Goal: Task Accomplishment & Management: Use online tool/utility

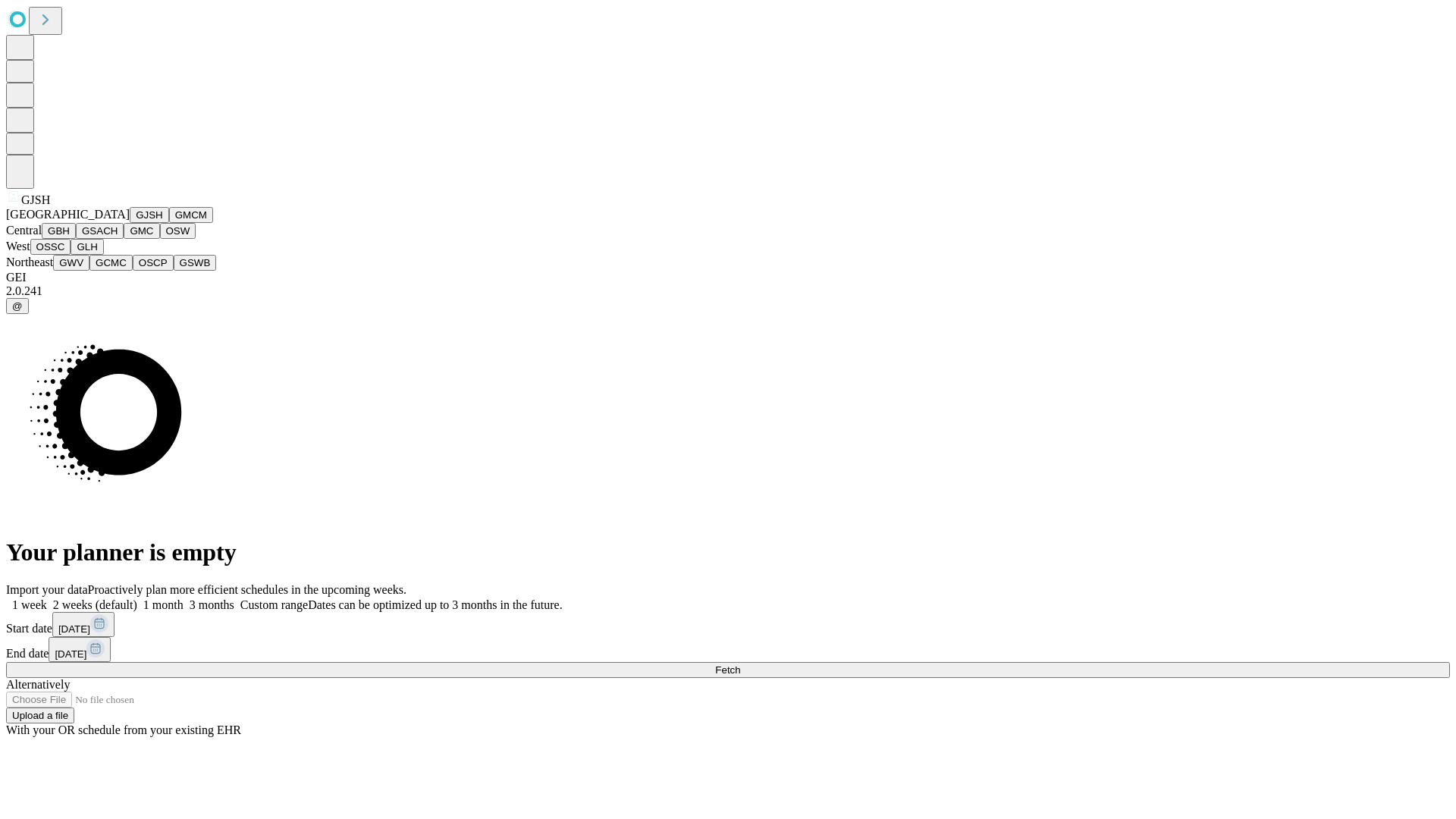
click at [130, 223] on button "GJSH" at bounding box center [149, 214] width 40 height 16
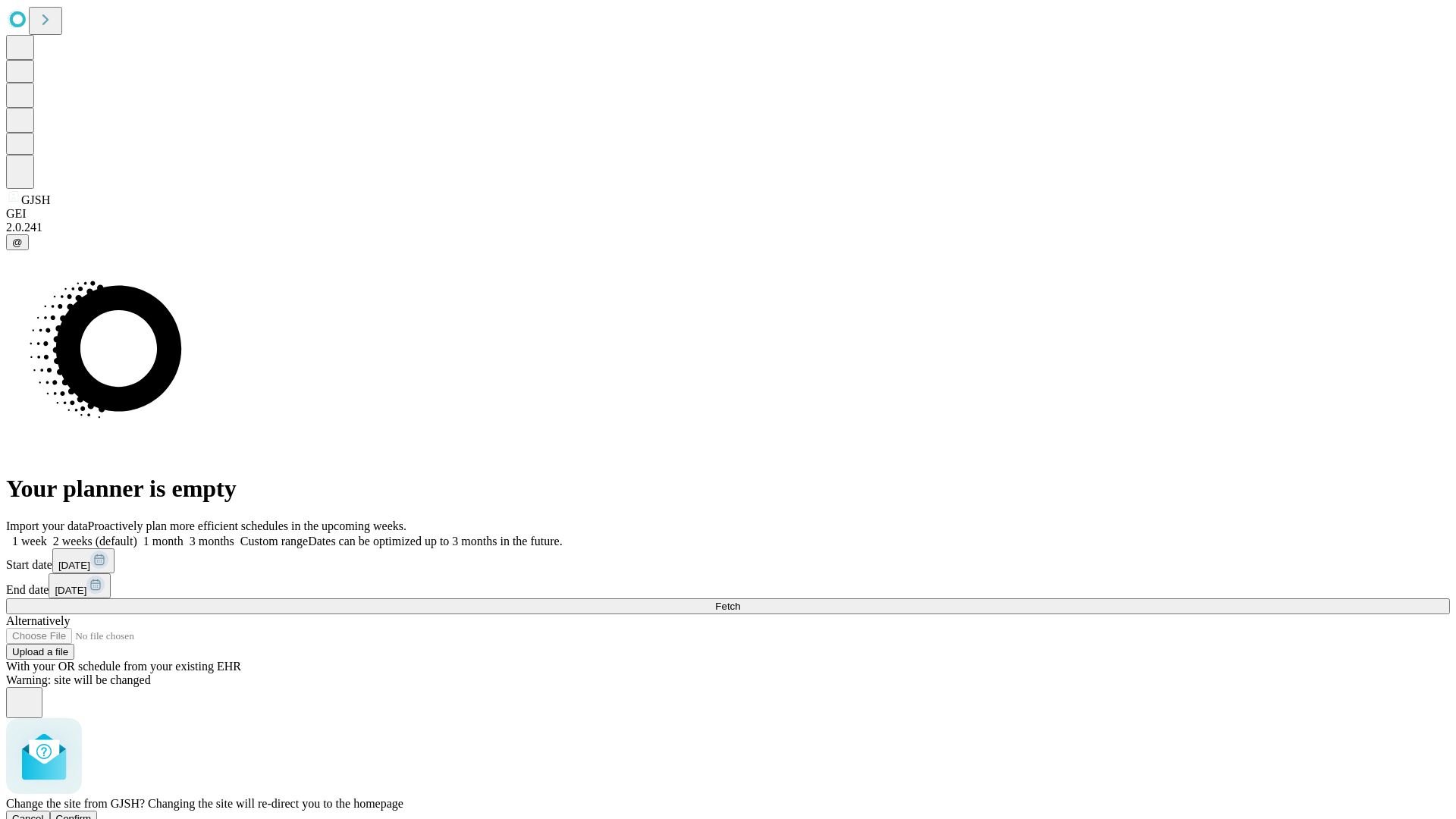
click at [92, 813] on span "Confirm" at bounding box center [73, 818] width 35 height 11
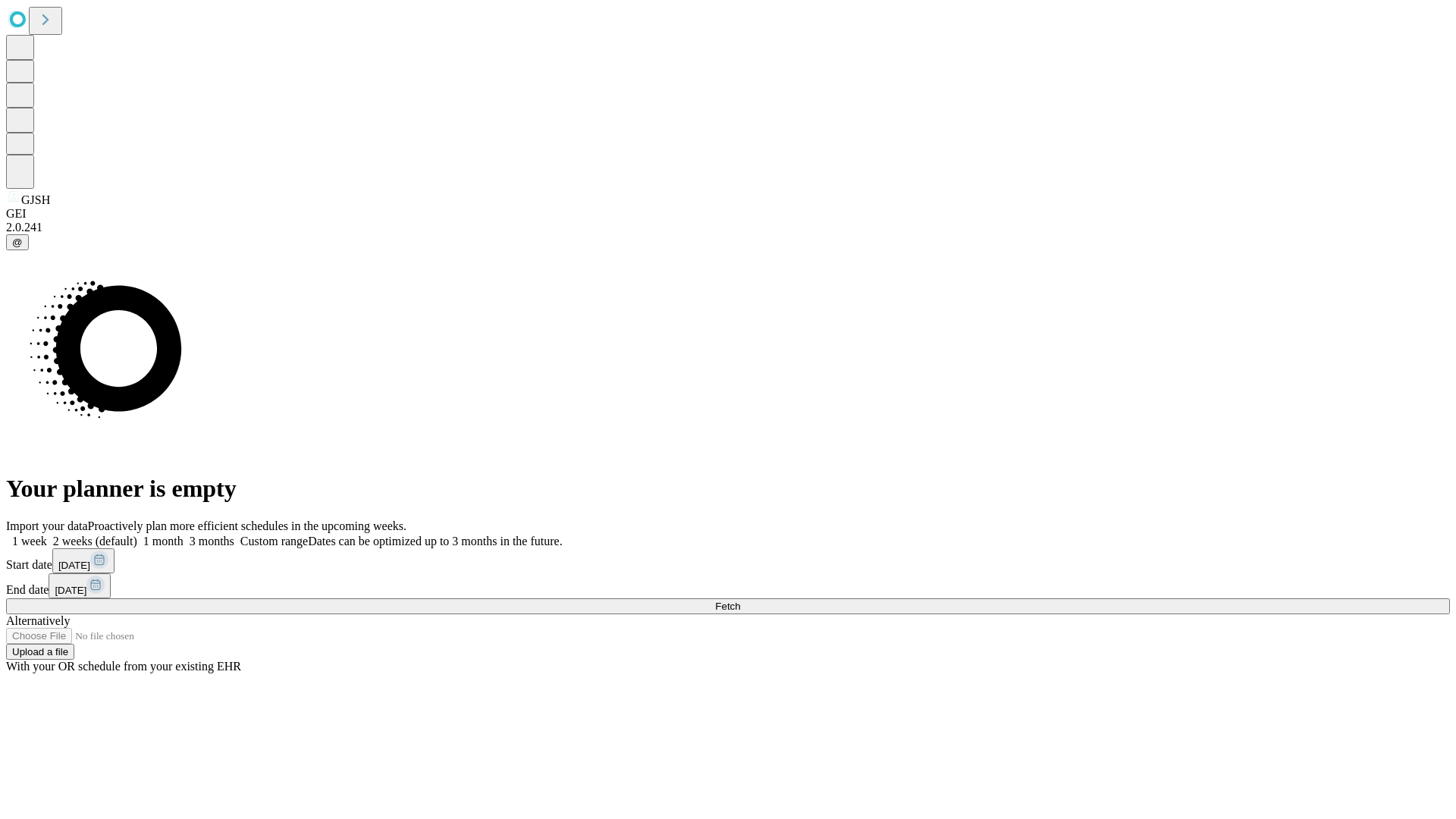
click at [47, 534] on label "1 week" at bounding box center [26, 540] width 41 height 13
click at [740, 600] on span "Fetch" at bounding box center [728, 605] width 25 height 11
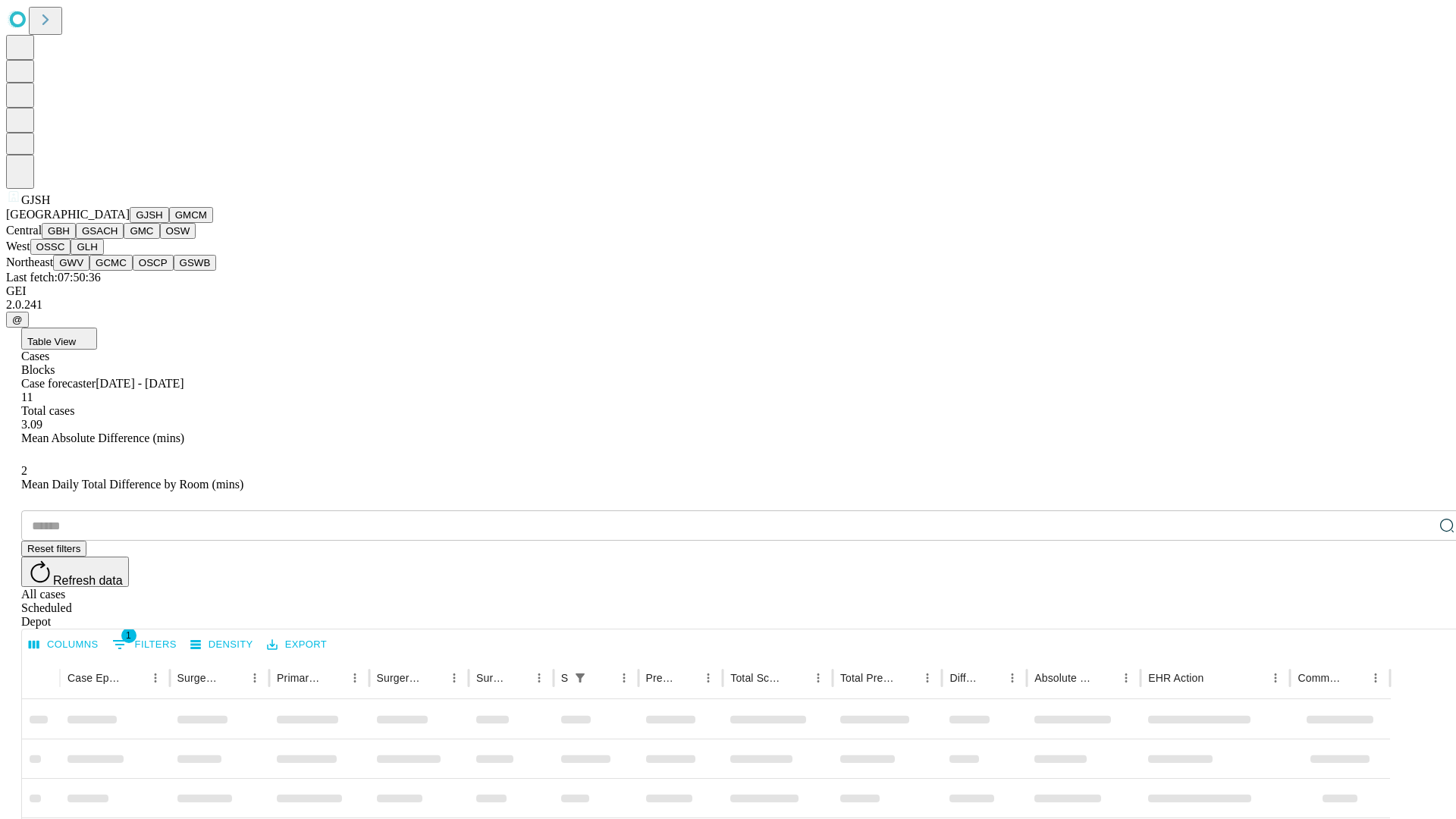
click at [169, 223] on button "GMCM" at bounding box center [191, 214] width 44 height 16
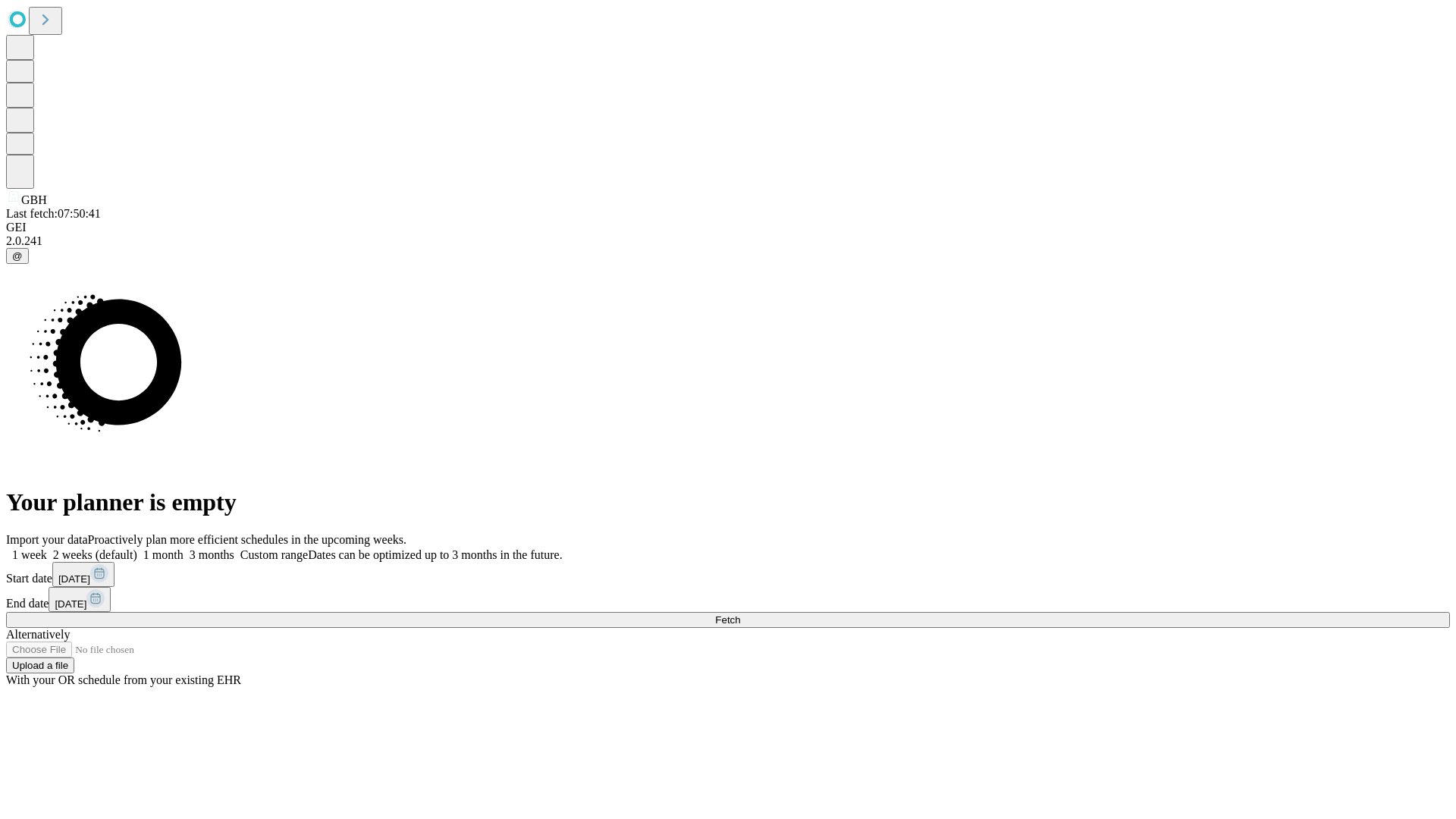
click at [740, 614] on span "Fetch" at bounding box center [728, 619] width 25 height 11
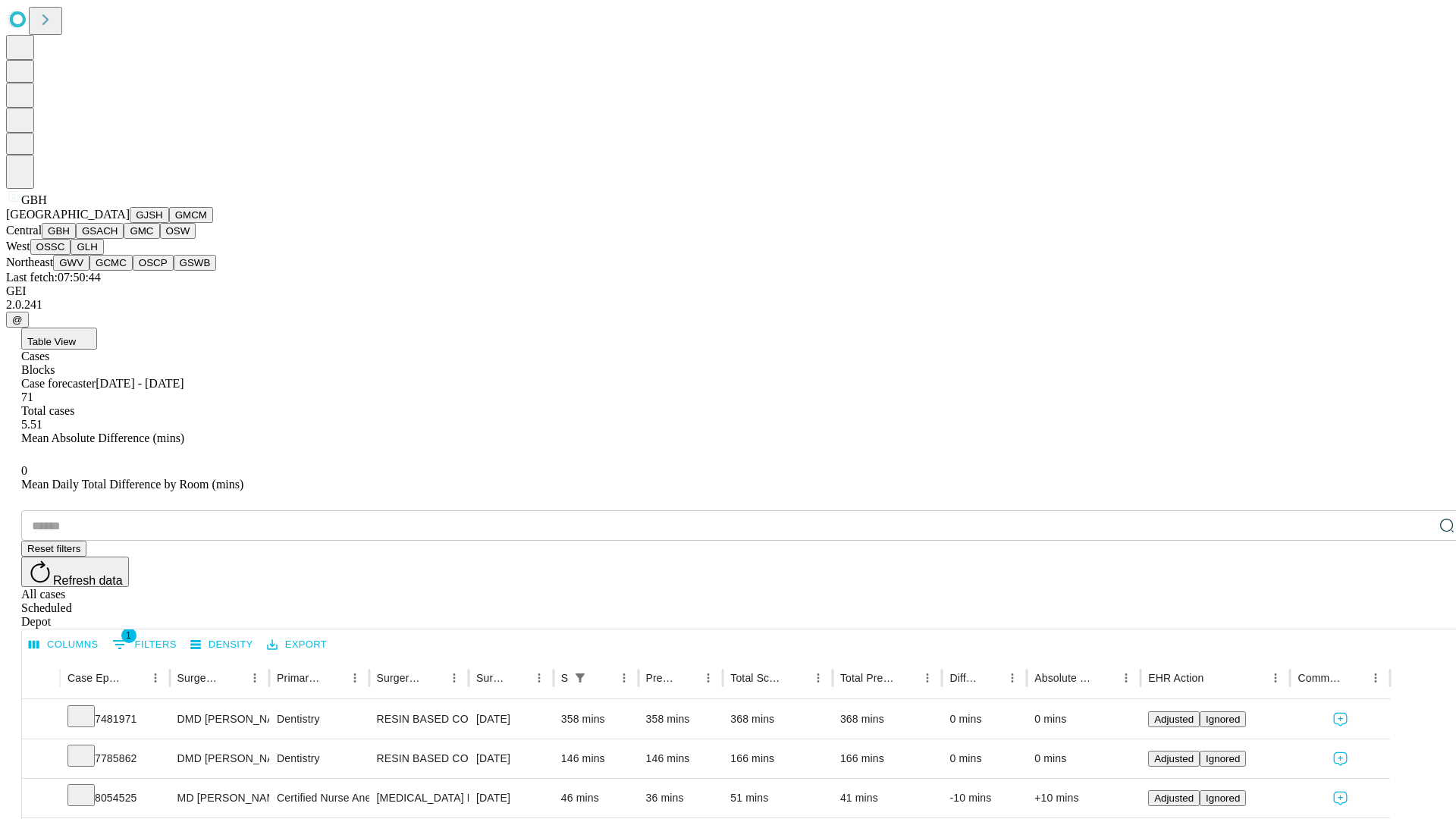
click at [117, 239] on button "GSACH" at bounding box center [100, 231] width 48 height 16
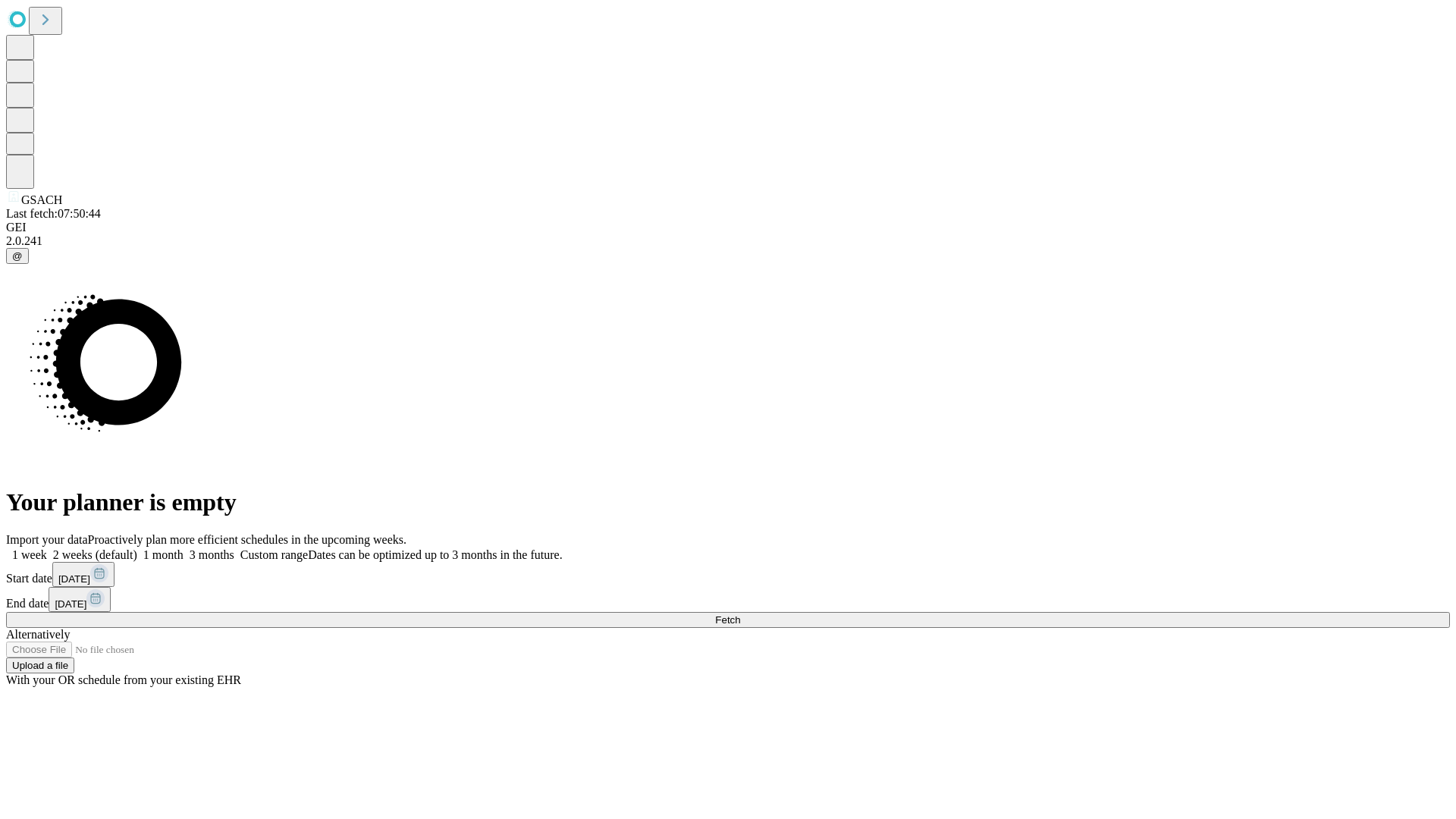
click at [47, 548] on label "1 week" at bounding box center [26, 554] width 41 height 13
click at [740, 614] on span "Fetch" at bounding box center [728, 619] width 25 height 11
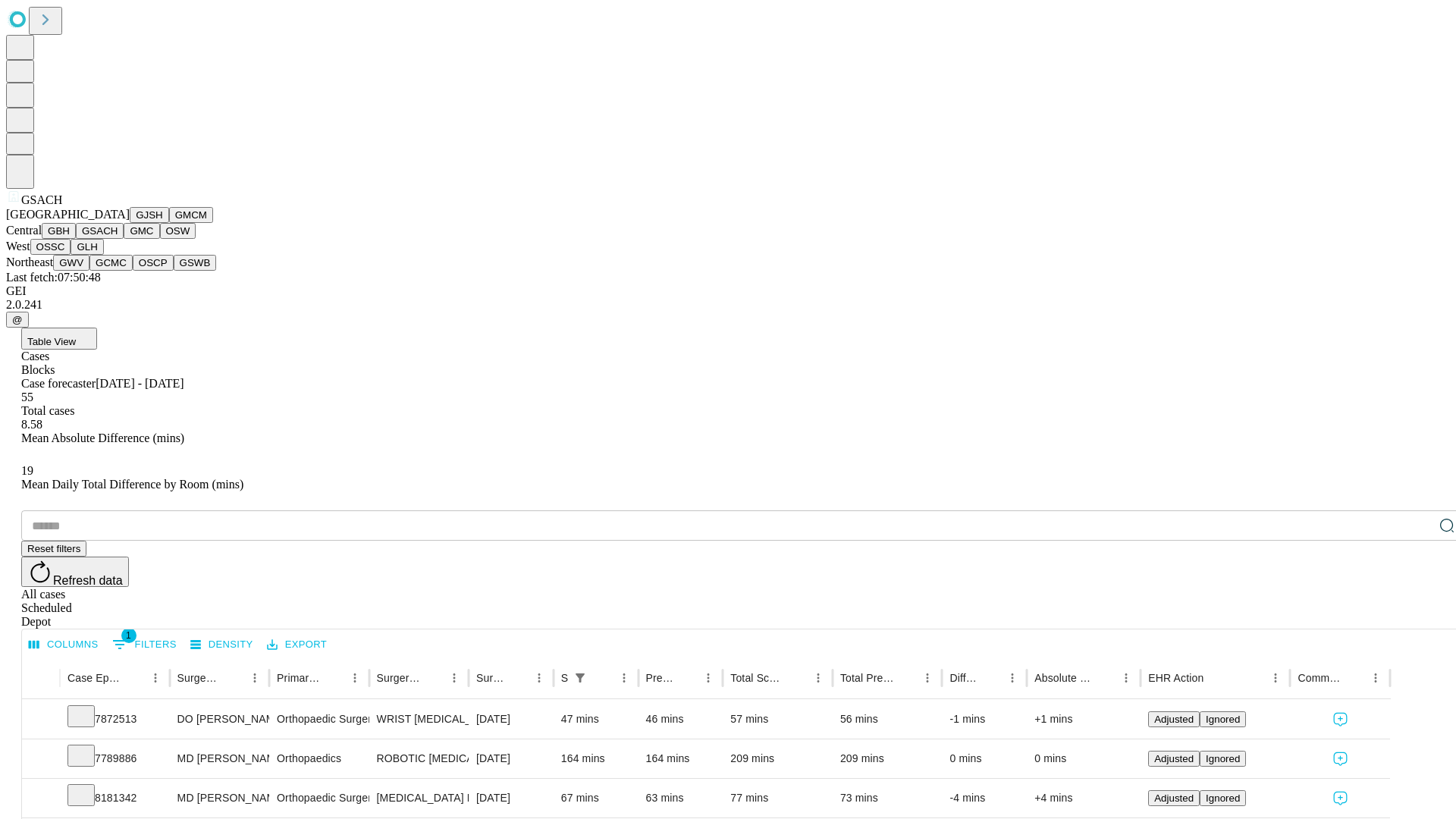
click at [123, 239] on button "GMC" at bounding box center [141, 231] width 35 height 16
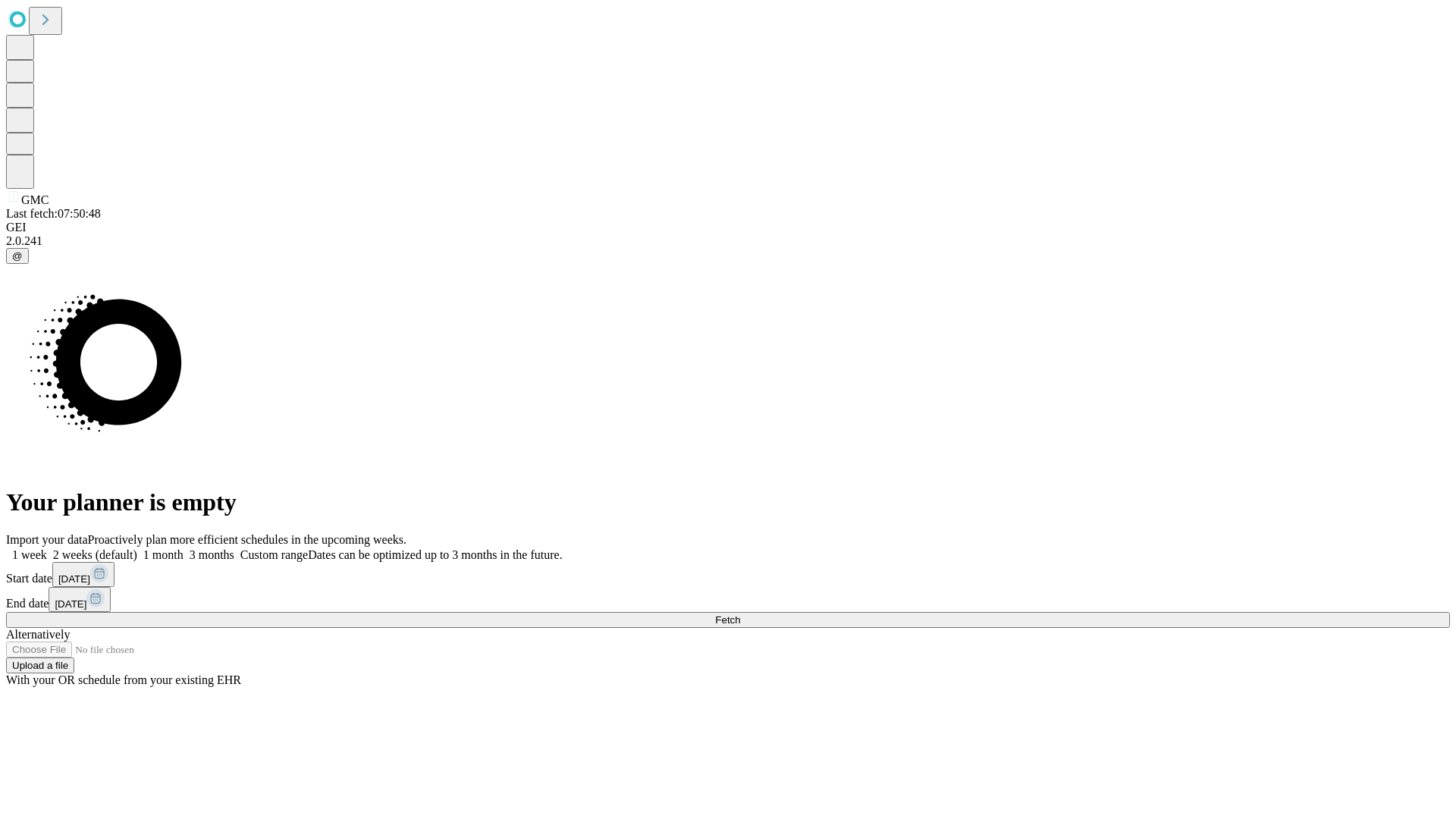
click at [47, 548] on label "1 week" at bounding box center [26, 554] width 41 height 13
click at [740, 614] on span "Fetch" at bounding box center [728, 619] width 25 height 11
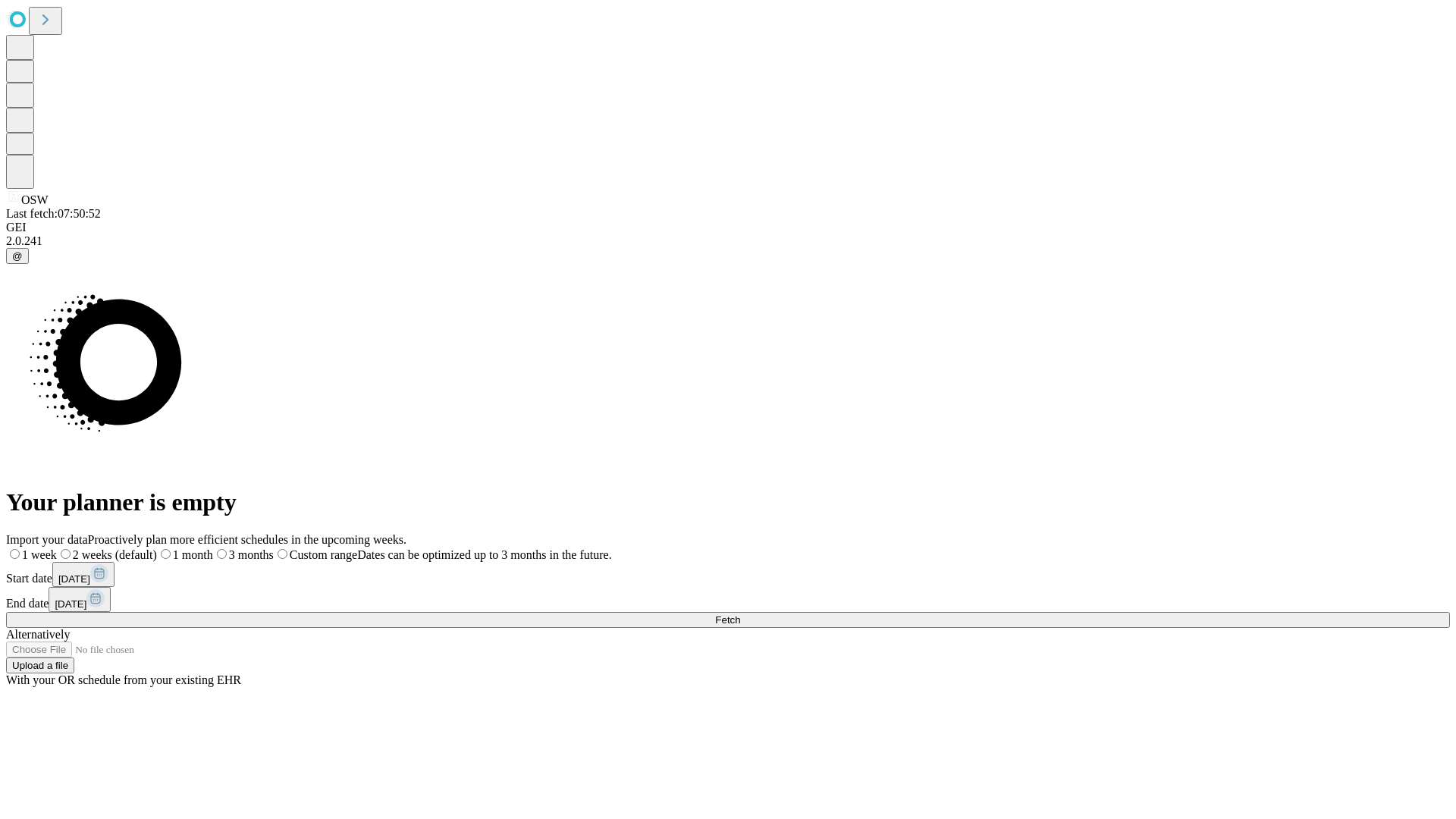
click at [740, 614] on span "Fetch" at bounding box center [728, 619] width 25 height 11
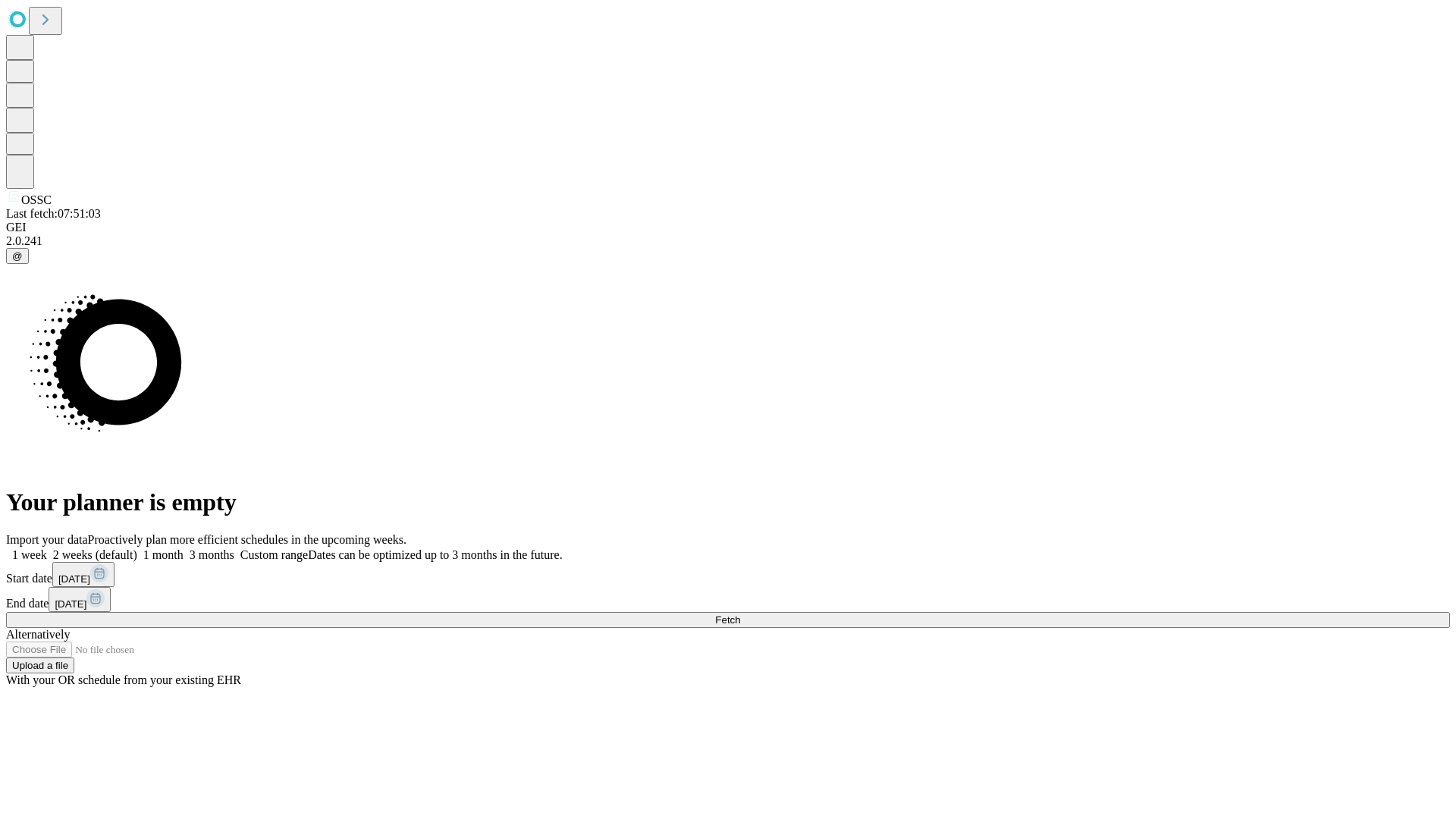
click at [740, 614] on span "Fetch" at bounding box center [728, 619] width 25 height 11
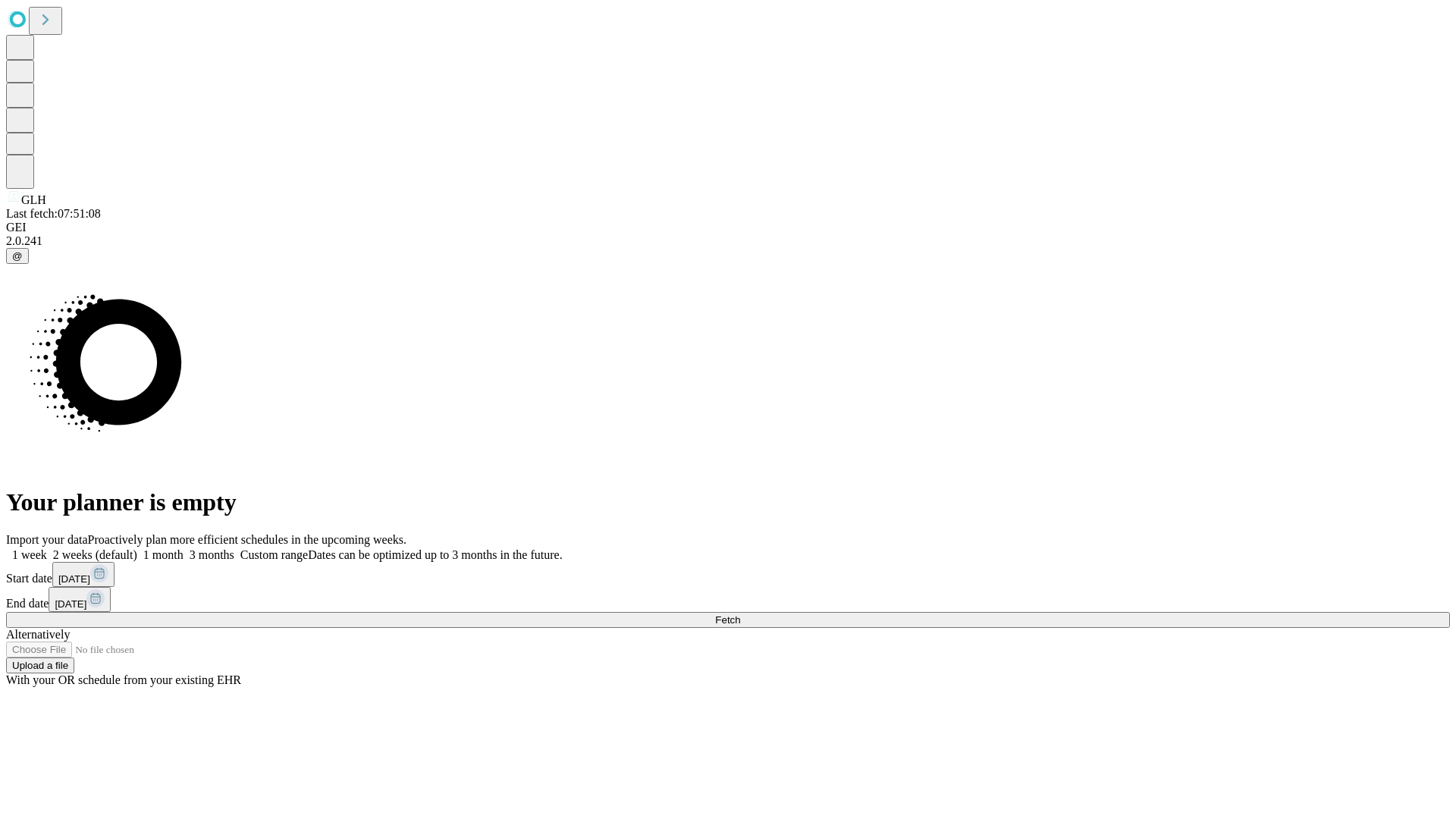
click at [47, 548] on label "1 week" at bounding box center [26, 554] width 41 height 13
click at [740, 614] on span "Fetch" at bounding box center [728, 619] width 25 height 11
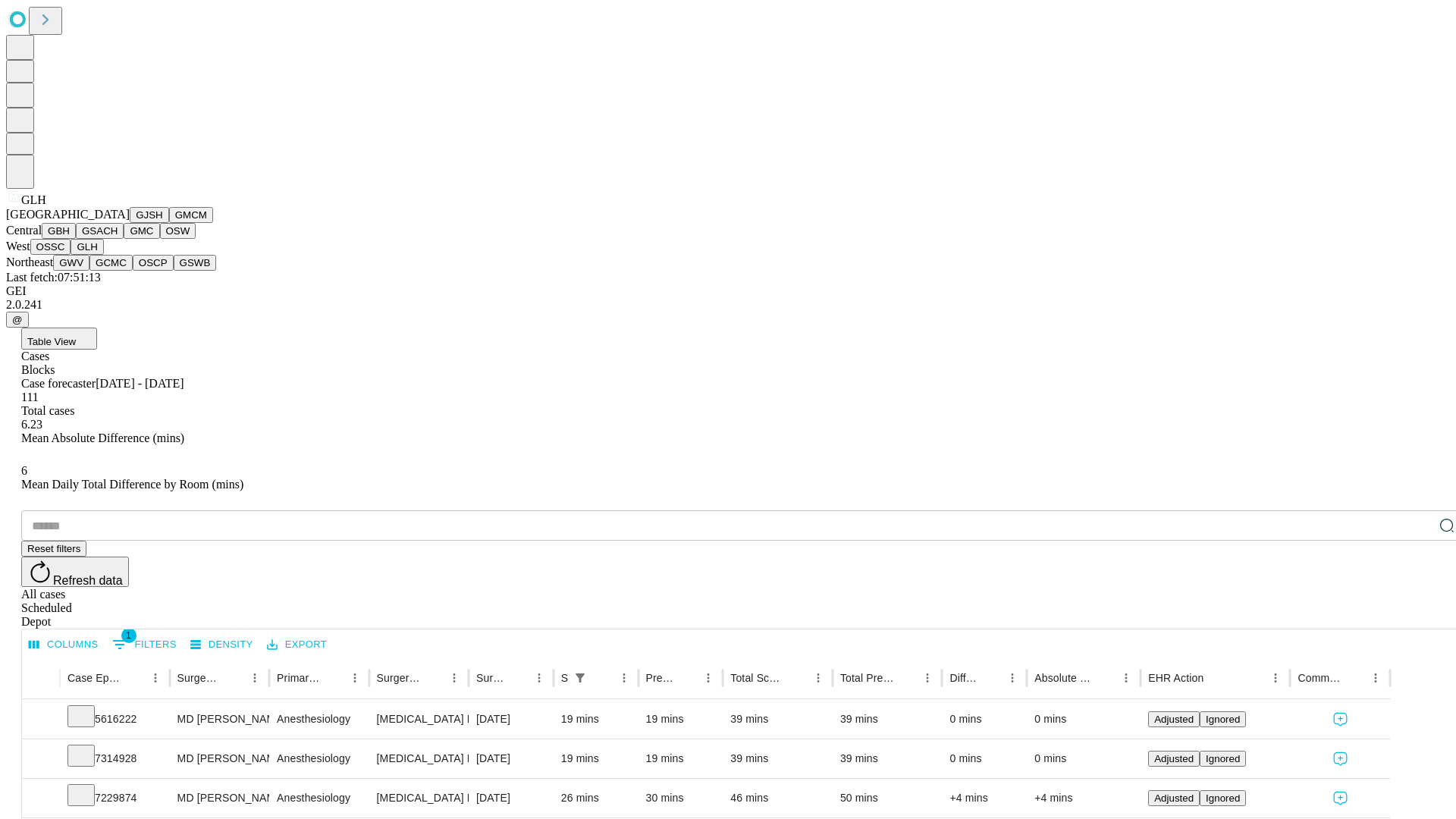
click at [90, 271] on button "GWV" at bounding box center [71, 263] width 36 height 16
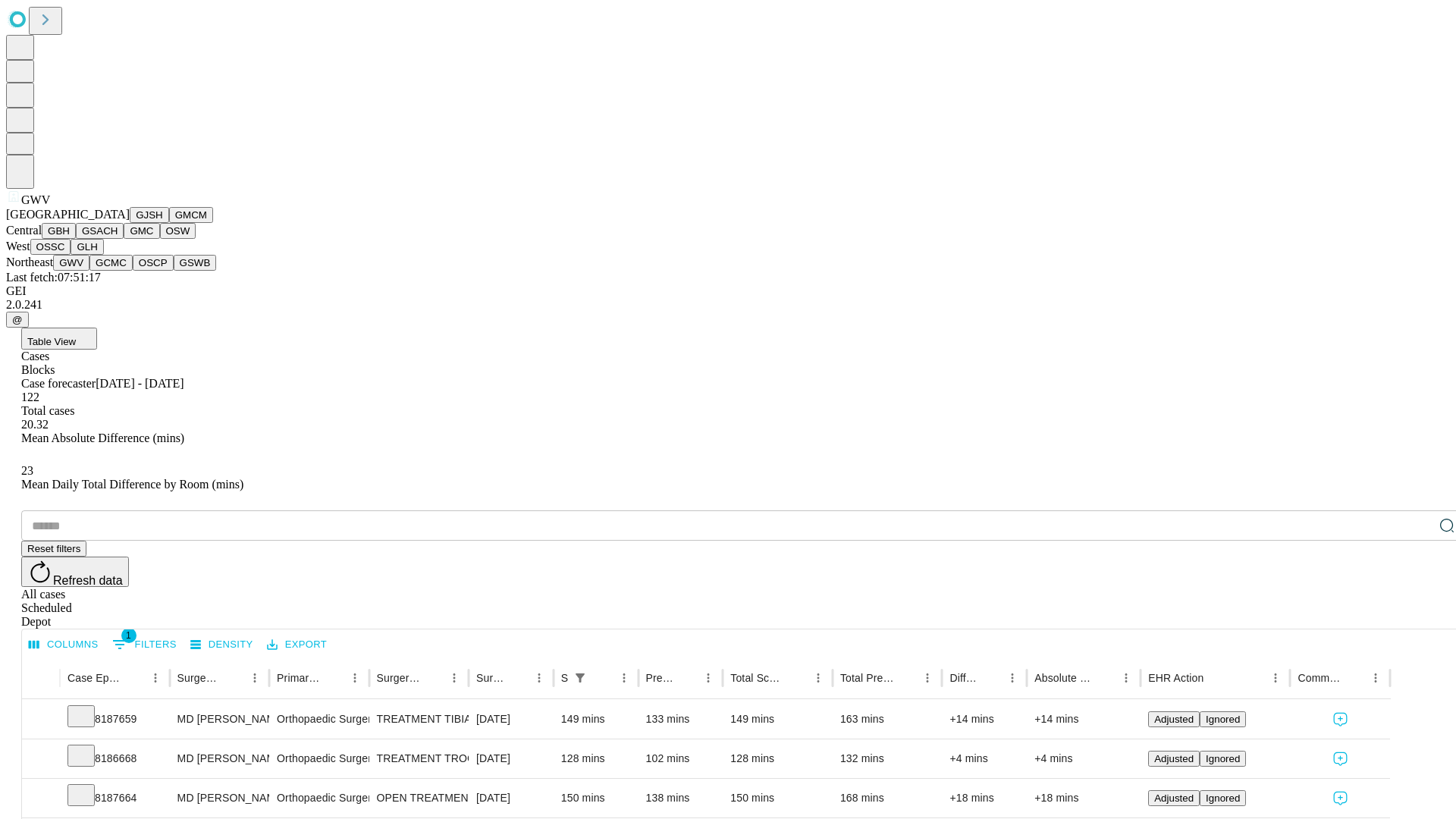
click at [117, 271] on button "GCMC" at bounding box center [111, 263] width 43 height 16
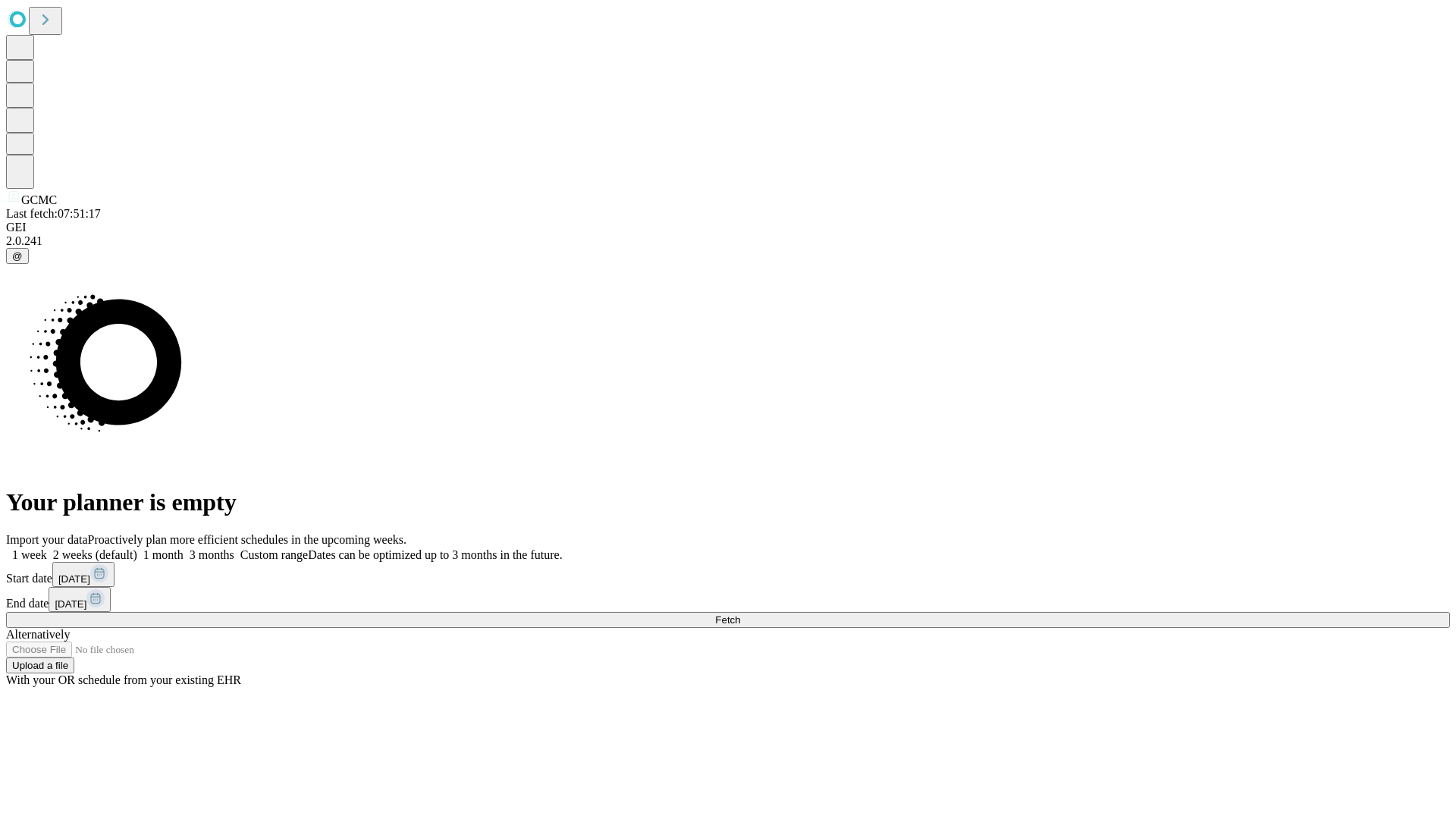
click at [47, 548] on label "1 week" at bounding box center [26, 554] width 41 height 13
click at [740, 614] on span "Fetch" at bounding box center [728, 619] width 25 height 11
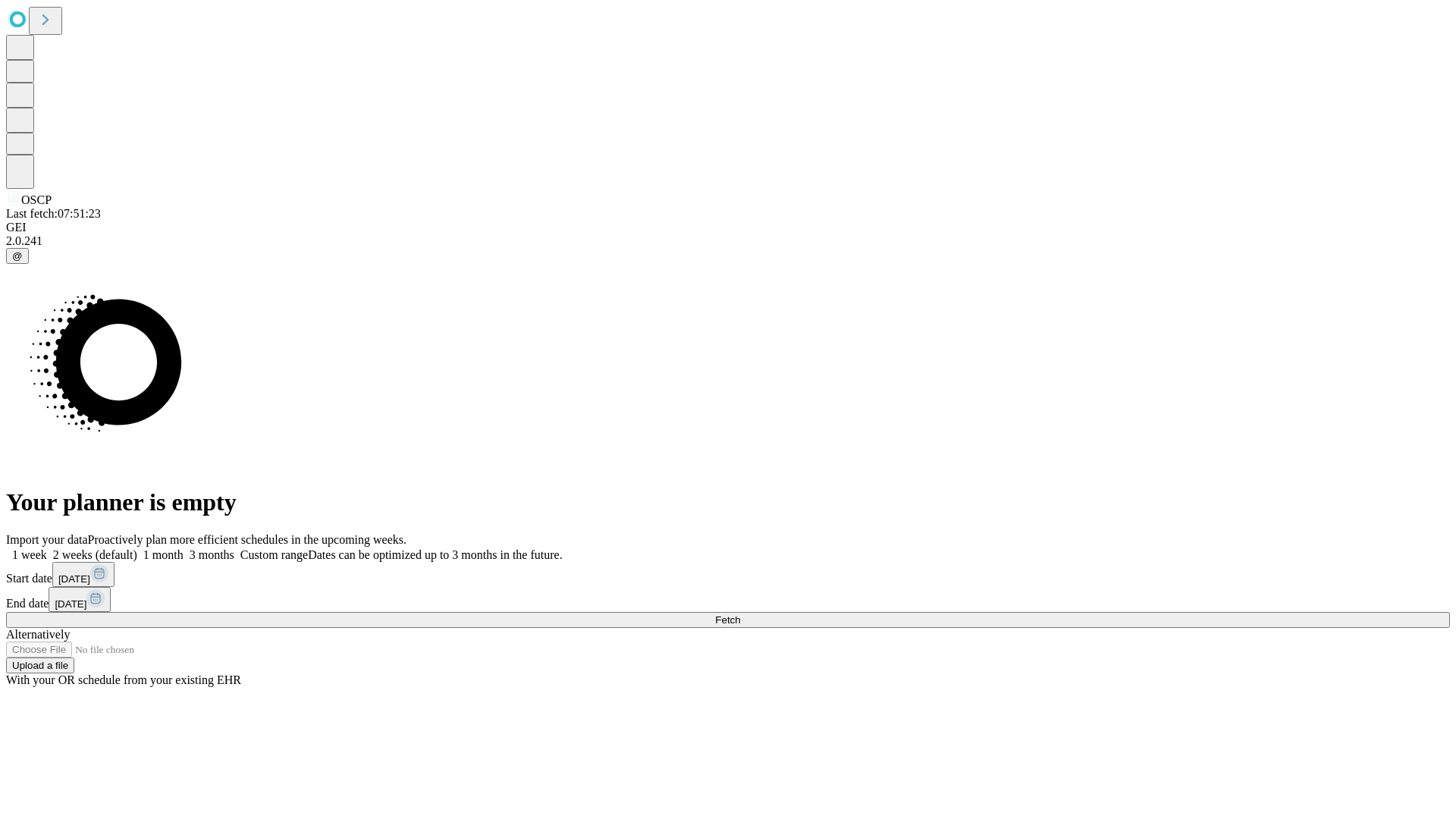
click at [47, 548] on label "1 week" at bounding box center [26, 554] width 41 height 13
click at [740, 614] on span "Fetch" at bounding box center [728, 619] width 25 height 11
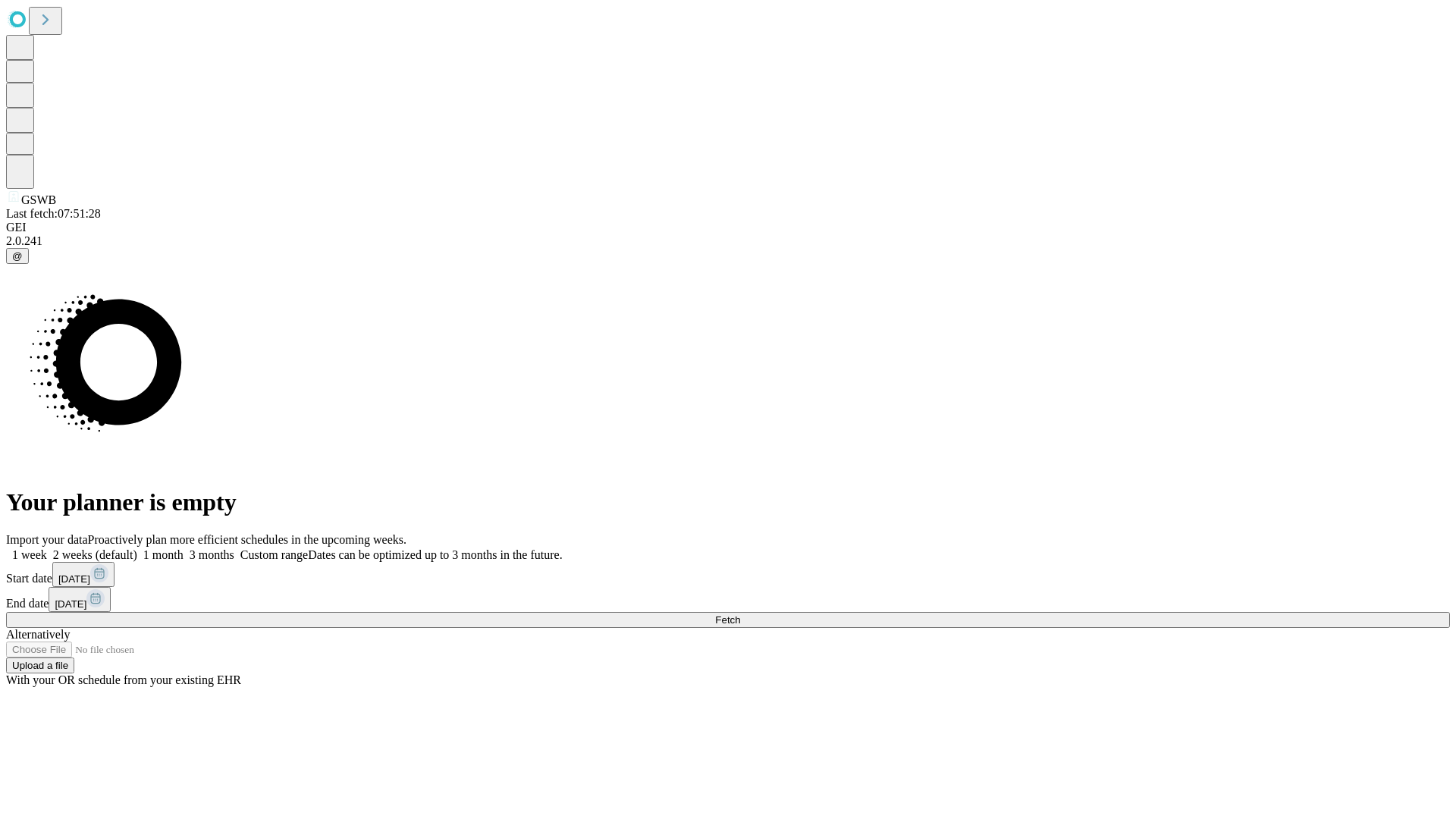
click at [47, 548] on label "1 week" at bounding box center [26, 554] width 41 height 13
click at [740, 614] on span "Fetch" at bounding box center [728, 619] width 25 height 11
